Goal: Complete application form

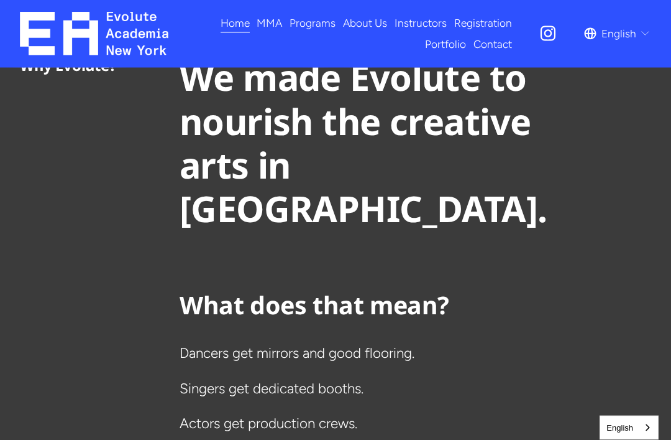
scroll to position [2215, 0]
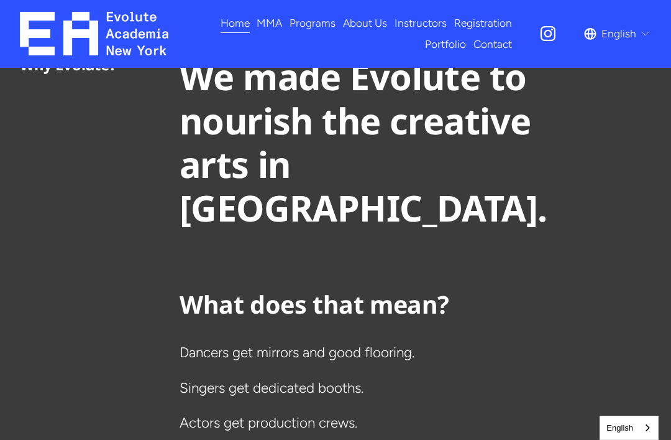
click at [491, 25] on link "Registration" at bounding box center [483, 23] width 58 height 22
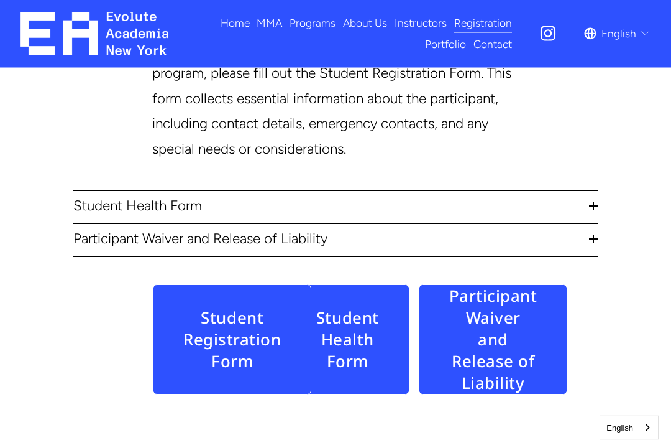
scroll to position [369, 0]
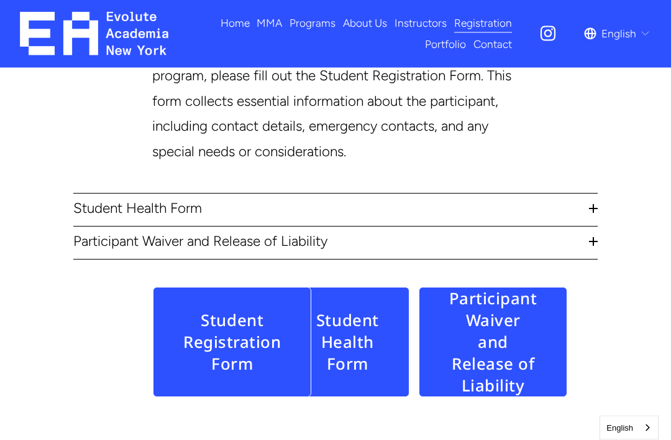
click at [288, 367] on link "Student Registration Form" at bounding box center [232, 342] width 159 height 110
click at [0, 0] on span "Dance" at bounding box center [0, 0] width 0 height 0
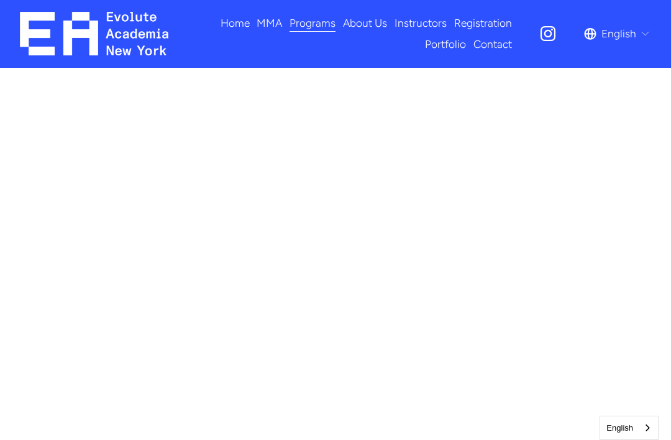
scroll to position [591, 0]
